Goal: Task Accomplishment & Management: Complete application form

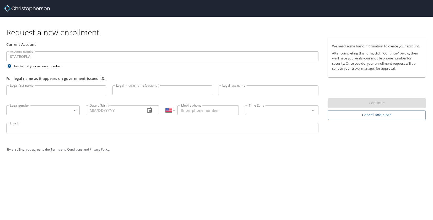
select select "US"
click at [53, 91] on input "Legal first name" at bounding box center [56, 90] width 100 height 10
type input "[PERSON_NAME]"
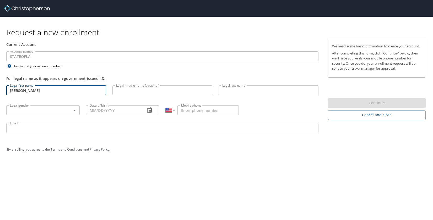
type input "[PERSON_NAME]"
type input "[PHONE_NUMBER]"
type input "[EMAIL_ADDRESS][DOMAIN_NAME]"
click at [49, 111] on body "Request a new enrollment Current Account Account number STATEOFLA Account numbe…" at bounding box center [216, 110] width 433 height 220
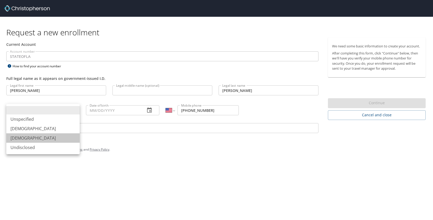
click at [28, 138] on li "[DEMOGRAPHIC_DATA]" at bounding box center [42, 137] width 73 height 9
type input "[DEMOGRAPHIC_DATA]"
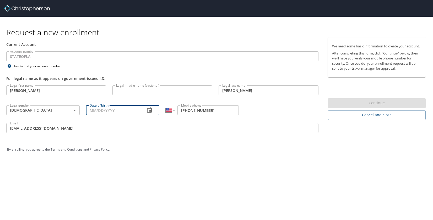
click at [115, 112] on input "Date of birth" at bounding box center [113, 110] width 55 height 10
type input "[DATE]"
click at [340, 142] on div "By enrolling, you agree to the Terms and Conditions and Privacy Policy ." at bounding box center [216, 150] width 427 height 24
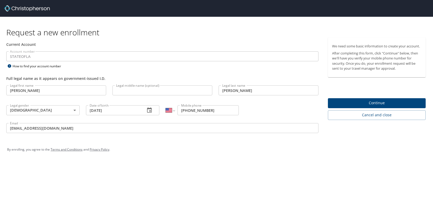
click at [345, 104] on span "Continue" at bounding box center [376, 103] width 89 height 7
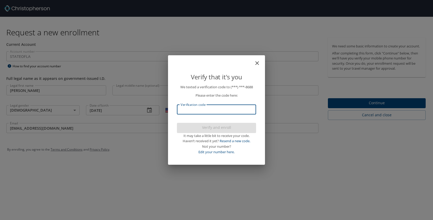
click at [221, 113] on input "Verification code" at bounding box center [216, 110] width 79 height 10
type input "536301"
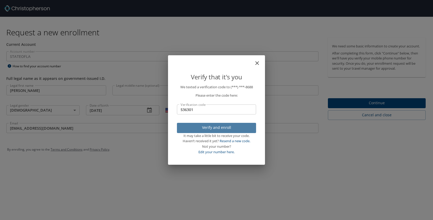
click at [217, 126] on span "Verify and enroll" at bounding box center [216, 127] width 71 height 7
click at [378, 103] on div "Verify that it's you We texted a verification code to (***) ***- 8688 Please en…" at bounding box center [216, 110] width 433 height 220
click at [292, 164] on div "Verify that it's you We texted a verification code to (***) ***- 8688 Please en…" at bounding box center [216, 110] width 433 height 220
click at [84, 34] on div "Verify that it's you We texted a verification code to (***) ***- 8688 Please en…" at bounding box center [216, 110] width 433 height 220
click at [238, 41] on div "Verify that it's you We texted a verification code to (***) ***- 8688 Please en…" at bounding box center [216, 110] width 433 height 220
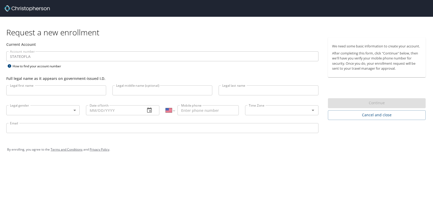
select select "US"
click at [70, 87] on input "Legal first name" at bounding box center [56, 90] width 100 height 10
type input "[PERSON_NAME]"
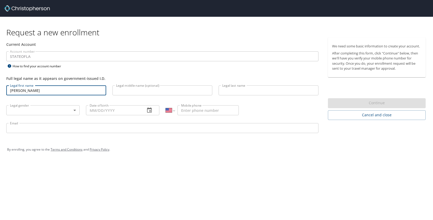
type input "[PERSON_NAME]"
type input "07/14/1986"
type input "1 (318) 751-8688"
type input "sadams@bpcc.edu"
click at [64, 114] on body "Request a new enrollment Current Account Account number STATEOFLA Account numbe…" at bounding box center [216, 110] width 433 height 220
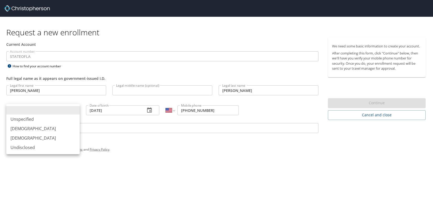
click at [39, 141] on li "Female" at bounding box center [42, 137] width 73 height 9
type input "Female"
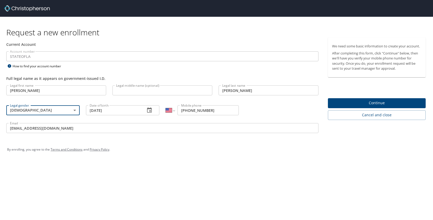
click at [337, 104] on span "Continue" at bounding box center [376, 103] width 89 height 7
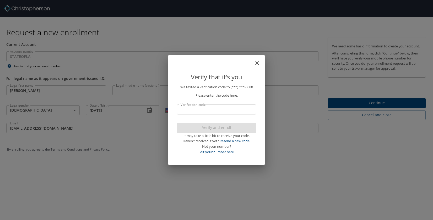
click at [243, 114] on input "Verification code" at bounding box center [216, 110] width 79 height 10
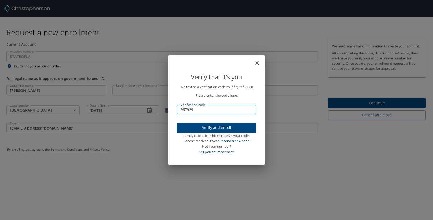
type input "967929"
click at [230, 126] on span "Verify and enroll" at bounding box center [216, 127] width 71 height 7
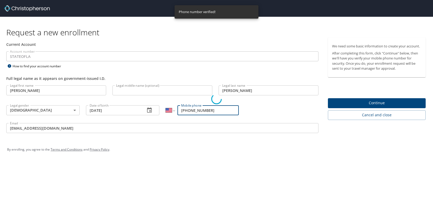
click at [199, 73] on p "Verify that it's you" at bounding box center [216, 77] width 79 height 10
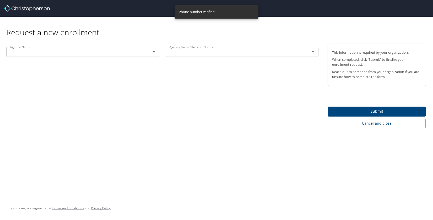
click at [83, 54] on input "text" at bounding box center [75, 51] width 134 height 7
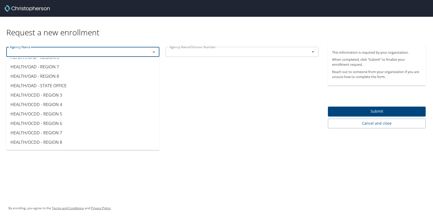
scroll to position [1677, 0]
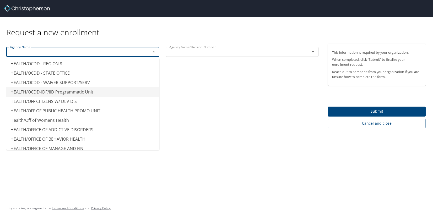
click at [190, 88] on div "Agency Name Agency Name Agency Name/Division Number Agency Name/Division Number" at bounding box center [162, 86] width 325 height 85
type input "HEALTH/OCDD-IDF/IID Programmatic Unit"
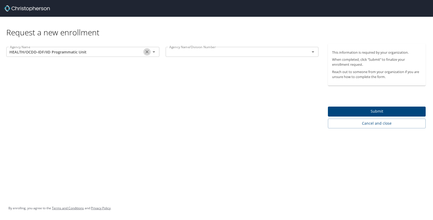
click at [148, 50] on icon "Clear" at bounding box center [146, 51] width 5 height 5
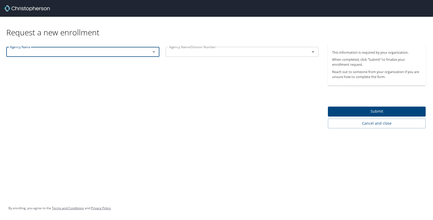
click at [182, 55] on input "text" at bounding box center [234, 51] width 134 height 7
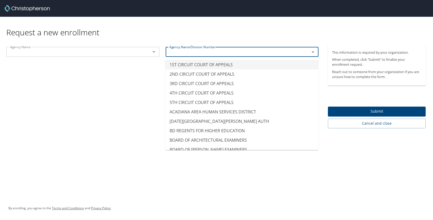
click at [121, 57] on div "Agency Name" at bounding box center [82, 52] width 153 height 10
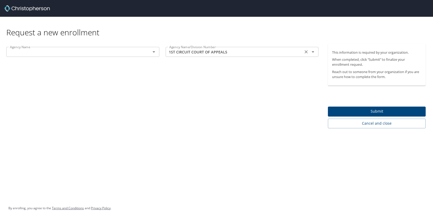
click at [189, 49] on input "1ST CIRCUIT COURT OF APPEALS" at bounding box center [234, 51] width 134 height 7
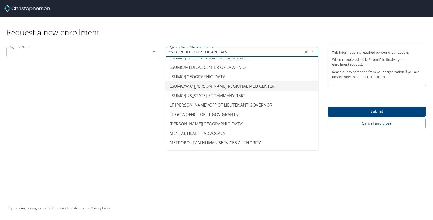
scroll to position [2709, 0]
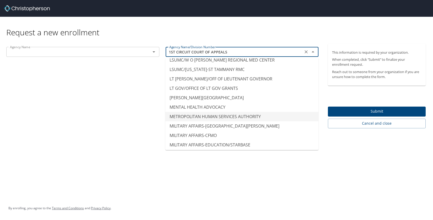
type input "METROPOLITAN HUMAN SERVICES AUTHORITY"
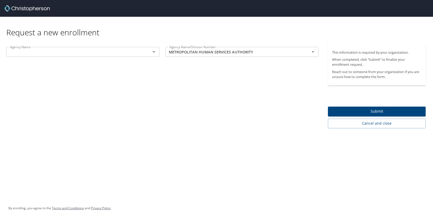
click at [117, 53] on input "text" at bounding box center [75, 51] width 134 height 7
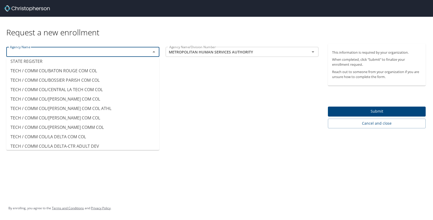
scroll to position [4175, 0]
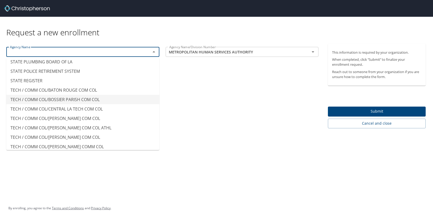
click at [80, 95] on li "TECH / COMM COL/BOSSIER PARISH COM COL" at bounding box center [82, 99] width 153 height 9
type input "TECH / COMM COL/BOSSIER PARISH COM COL"
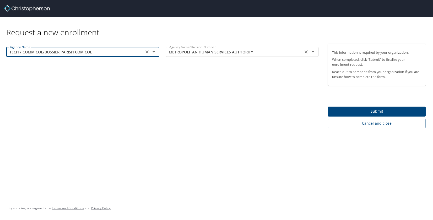
click at [202, 53] on input "METROPOLITAN HUMAN SERVICES AUTHORITY" at bounding box center [234, 51] width 134 height 7
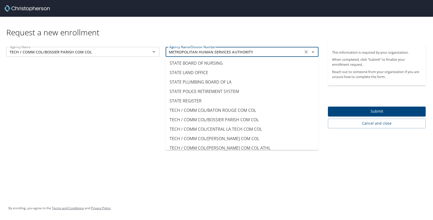
scroll to position [4142, 0]
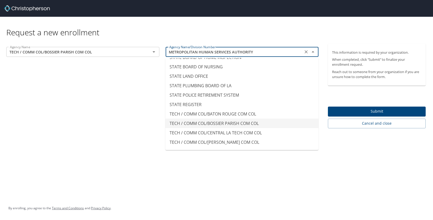
click at [252, 119] on li "TECH / COMM COL/BOSSIER PARISH COM COL" at bounding box center [241, 123] width 153 height 9
type input "TECH / COMM COL/BOSSIER PARISH COM COL"
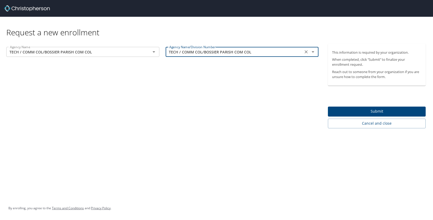
click at [371, 113] on span "Submit" at bounding box center [376, 111] width 89 height 7
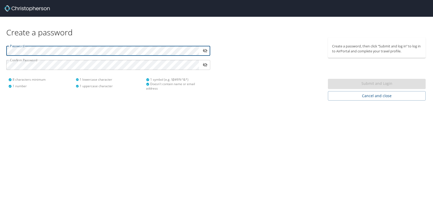
click at [205, 53] on icon "toggle password visibility" at bounding box center [205, 50] width 5 height 5
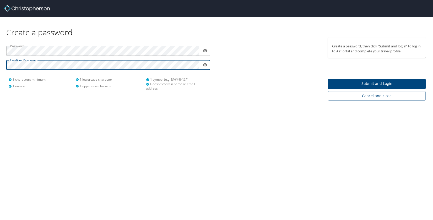
click at [369, 86] on span "Submit and Login" at bounding box center [376, 83] width 89 height 7
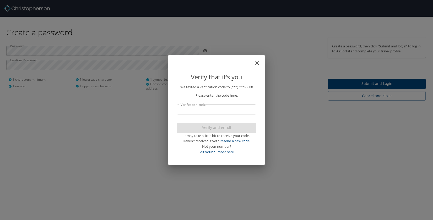
click at [221, 111] on input "Verification code" at bounding box center [216, 110] width 79 height 10
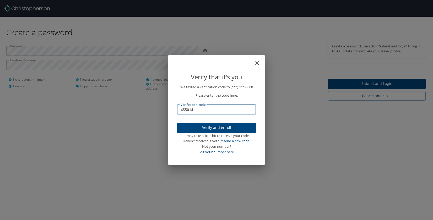
type input "455014"
click at [218, 129] on span "Verify and enroll" at bounding box center [216, 127] width 71 height 7
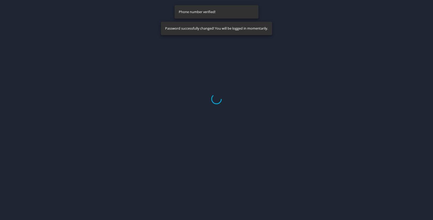
select select "US"
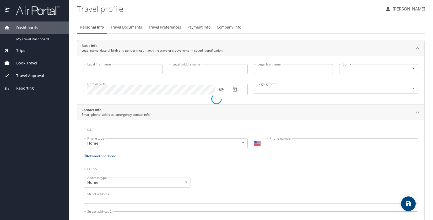
type input "[PERSON_NAME]"
type input "[DEMOGRAPHIC_DATA]"
select select "US"
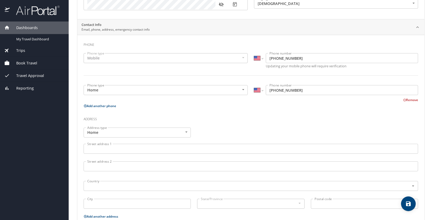
scroll to position [105, 0]
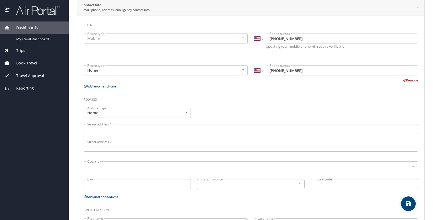
click at [166, 115] on body "Dashboards My Travel Dashboard Trips Current / Future Trips Past Trips Trips Mi…" at bounding box center [216, 110] width 433 height 220
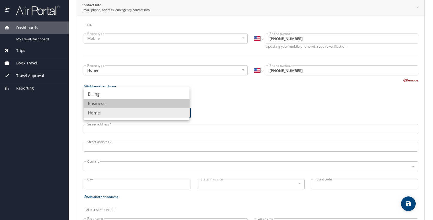
click at [146, 99] on li "Business" at bounding box center [137, 103] width 106 height 9
type input "Business"
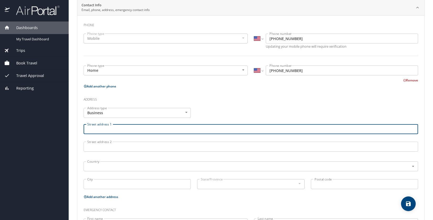
click at [120, 127] on input "Street address 1" at bounding box center [251, 129] width 334 height 10
type input "6220 E Texas Street"
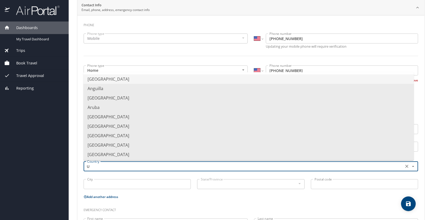
click at [150, 78] on li "United States of America" at bounding box center [248, 78] width 330 height 9
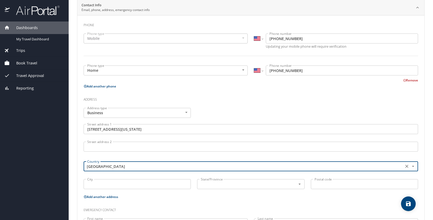
type input "United States of America"
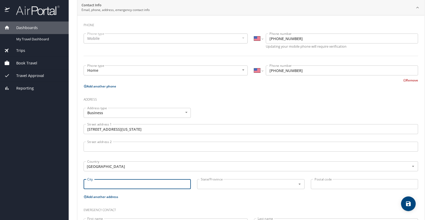
click at [116, 184] on input "City" at bounding box center [137, 184] width 107 height 10
type input "Bossier City"
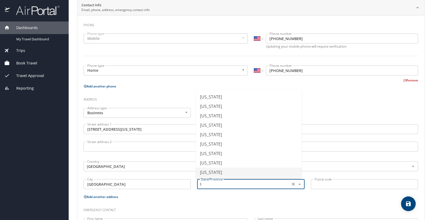
click at [229, 175] on li "Louisiana" at bounding box center [249, 172] width 106 height 9
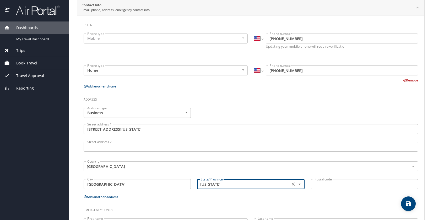
type input "Louisiana"
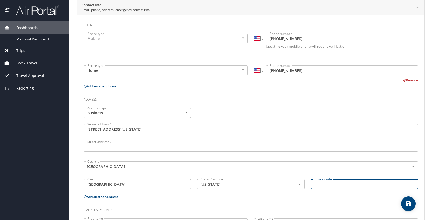
click at [320, 187] on input "Postal code" at bounding box center [364, 184] width 107 height 10
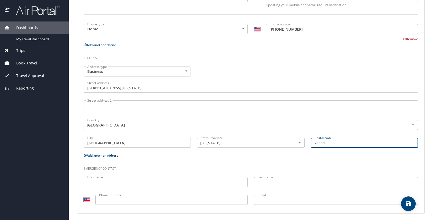
scroll to position [148, 0]
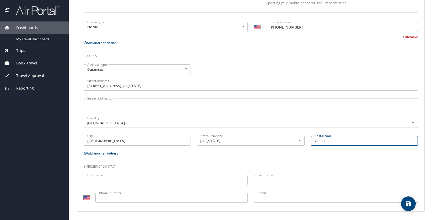
type input "71111"
click at [167, 181] on input "First name" at bounding box center [166, 180] width 164 height 10
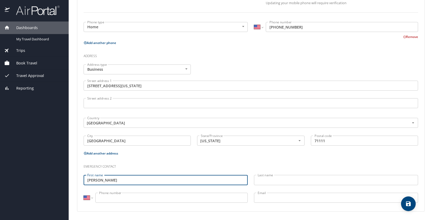
type input "Jason"
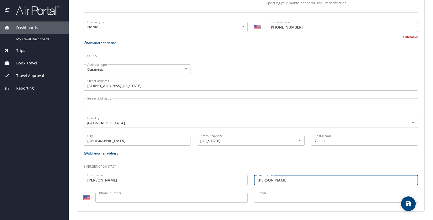
type input "Dickerson"
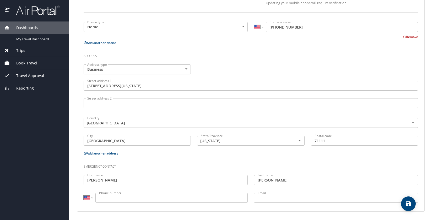
click at [156, 197] on input "Phone number" at bounding box center [171, 198] width 152 height 10
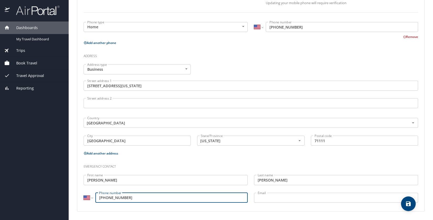
type input "(318) 584-5207"
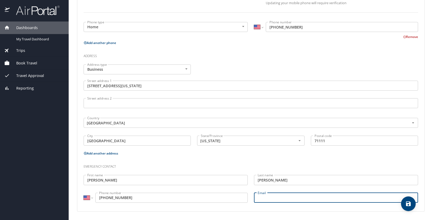
click at [291, 195] on input "Email" at bounding box center [336, 198] width 164 height 10
click at [406, 206] on icon "save" at bounding box center [408, 204] width 5 height 5
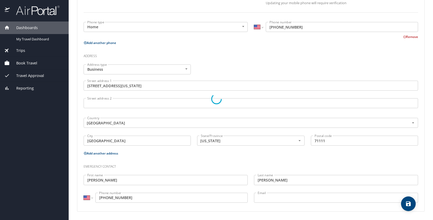
select select "US"
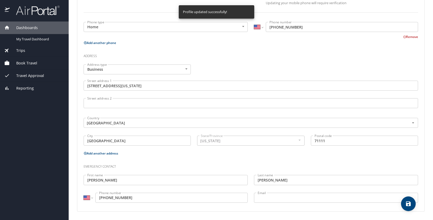
select select "US"
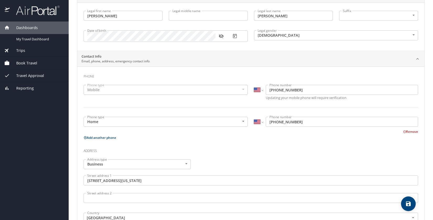
scroll to position [0, 0]
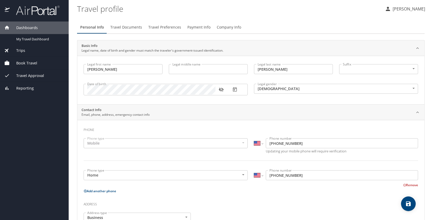
click at [228, 27] on span "Company Info" at bounding box center [229, 27] width 24 height 7
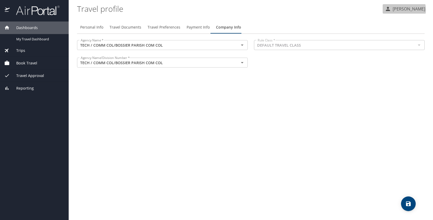
click at [405, 10] on p "[PERSON_NAME]" at bounding box center [408, 9] width 34 height 6
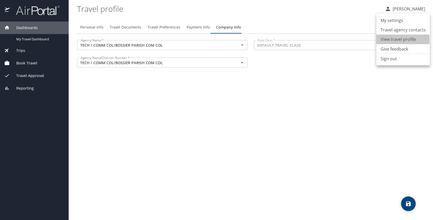
click at [399, 40] on li "View travel profile" at bounding box center [402, 39] width 53 height 9
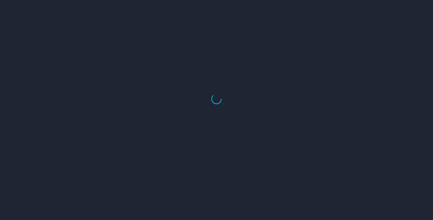
select select "US"
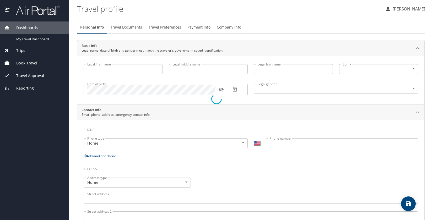
type input "[PERSON_NAME]"
type input "[DEMOGRAPHIC_DATA]"
type input "Jason"
type input "Dickerson"
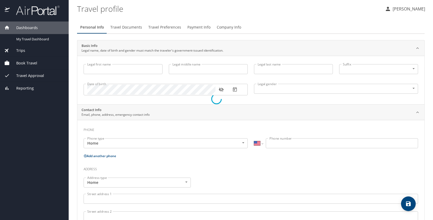
type input "(318) 584-5207"
select select "US"
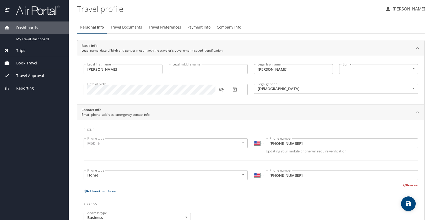
click at [395, 8] on p "STACEY ADAMS" at bounding box center [408, 9] width 34 height 6
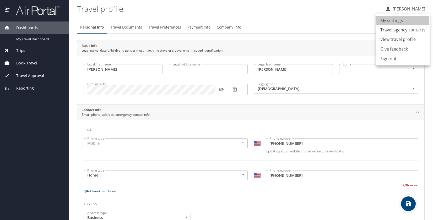
click at [392, 21] on li "My settings" at bounding box center [402, 20] width 53 height 9
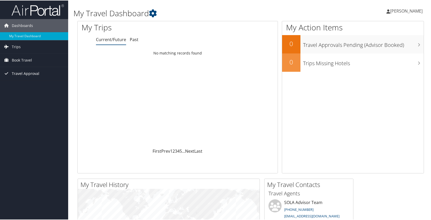
click at [33, 73] on span "Travel Approval" at bounding box center [26, 73] width 28 height 13
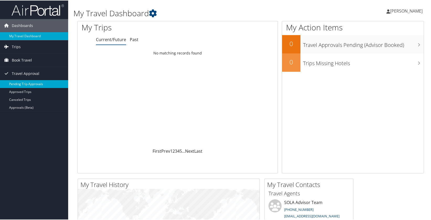
click at [34, 81] on link "Pending Trip Approvals" at bounding box center [34, 84] width 68 height 8
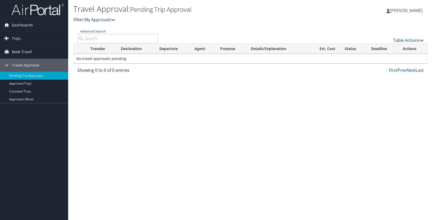
click at [404, 41] on link "Table Actions" at bounding box center [408, 40] width 31 height 6
click at [203, 31] on div at bounding box center [216, 110] width 433 height 220
click at [34, 81] on link "Approved Trips" at bounding box center [34, 84] width 68 height 8
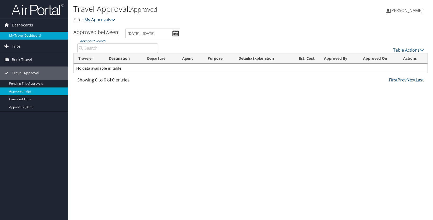
click at [29, 35] on link "My Travel Dashboard" at bounding box center [34, 36] width 68 height 8
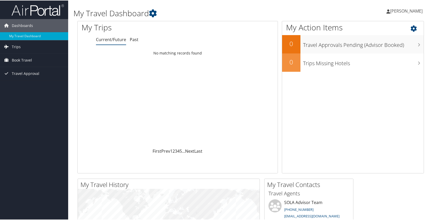
click at [401, 148] on div "My Action Items 0 Travel Approvals Pending (Advisor Booked) 0 Trips Missing Hot…" at bounding box center [353, 96] width 142 height 153
